Goal: Find contact information: Find contact information

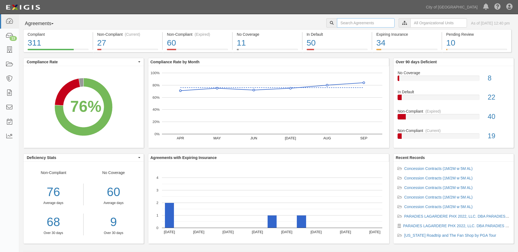
click at [350, 23] on input "text" at bounding box center [366, 22] width 58 height 9
click at [348, 21] on input "[PERSON_NAME]" at bounding box center [366, 22] width 58 height 9
type input "l"
type input "clear"
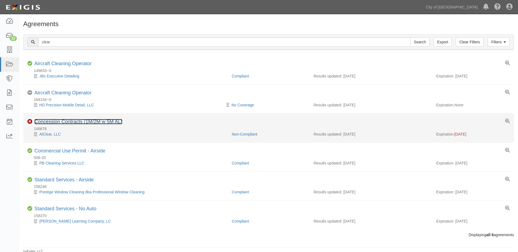
click at [81, 121] on link "Concession Contracts (1M/2M w 5M AL)" at bounding box center [78, 121] width 88 height 5
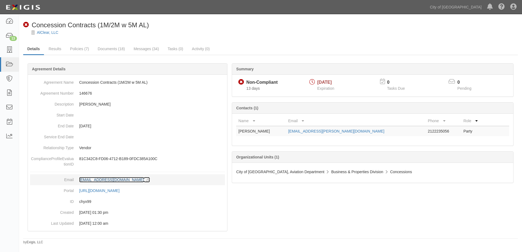
click at [99, 181] on div "agreement-chyx99@cop.complianz.com" at bounding box center [111, 179] width 65 height 5
click at [150, 180] on icon at bounding box center [147, 180] width 6 height 4
